Goal: Task Accomplishment & Management: Use online tool/utility

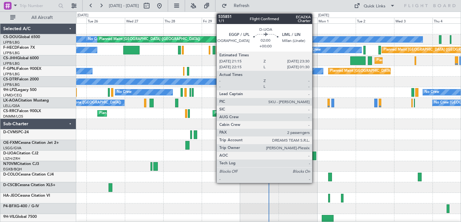
click at [315, 155] on div at bounding box center [314, 155] width 4 height 9
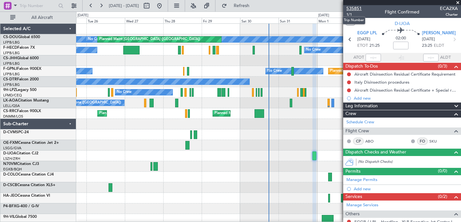
click at [356, 8] on span "535851" at bounding box center [353, 8] width 15 height 7
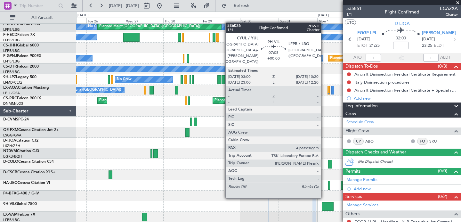
click at [329, 209] on div at bounding box center [328, 206] width 12 height 9
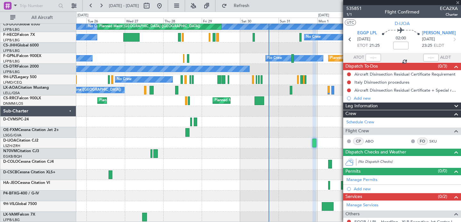
type input "4"
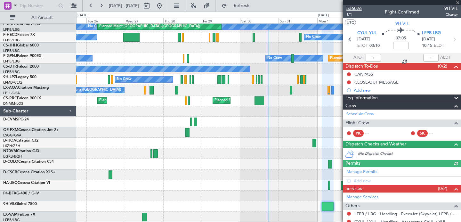
click at [357, 11] on span "536026" at bounding box center [353, 8] width 15 height 7
